Goal: Register for event/course

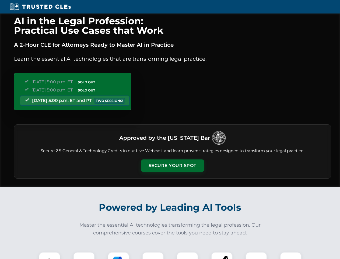
click at [172, 165] on button "Secure Your Spot" at bounding box center [172, 165] width 63 height 12
click at [50, 255] on img at bounding box center [50, 263] width 16 height 16
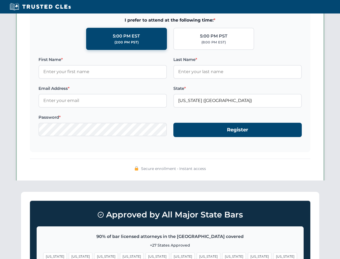
click at [197, 255] on span "[US_STATE]" at bounding box center [208, 256] width 23 height 8
click at [248, 255] on span "[US_STATE]" at bounding box center [259, 256] width 23 height 8
